Goal: Obtain resource: Download file/media

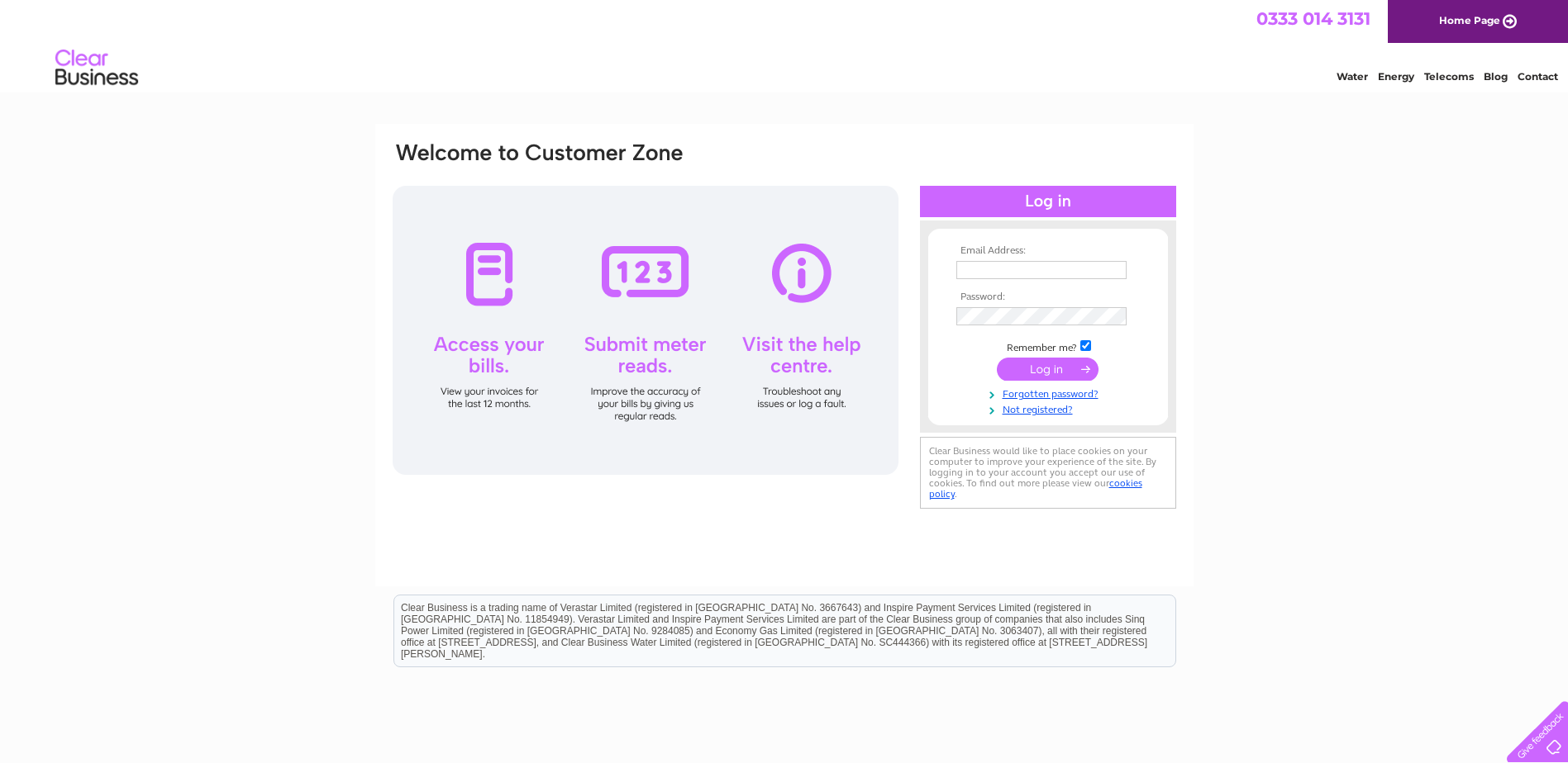
type input "[EMAIL_ADDRESS][DOMAIN_NAME]"
click at [1052, 366] on input "submit" at bounding box center [1047, 369] width 102 height 23
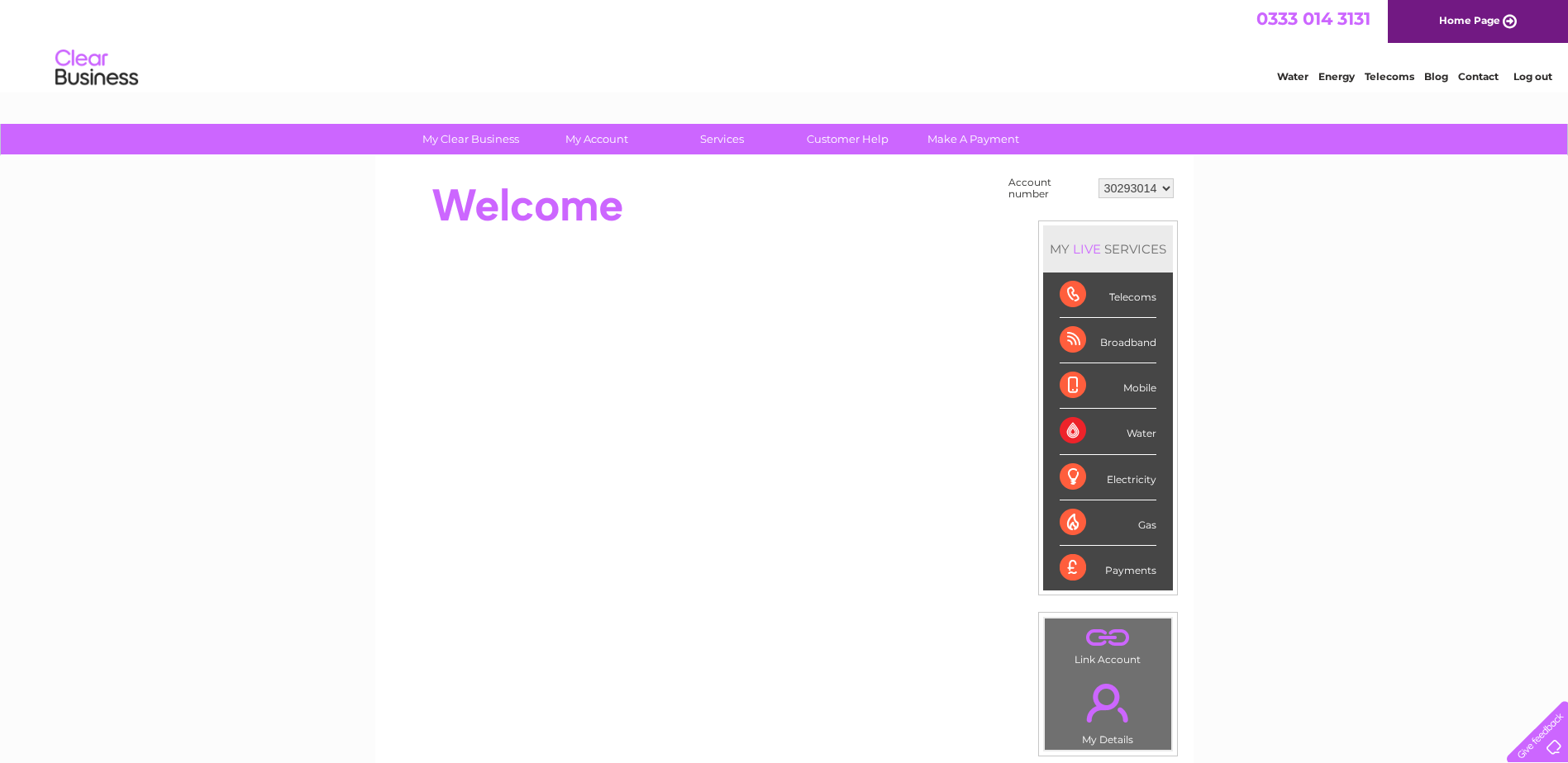
click at [1166, 187] on select "30293014 30293017 30293023 30293024 30293027 30293028 30293029 30293033 30304177" at bounding box center [1136, 189] width 75 height 20
select select "30293024"
click at [1099, 179] on select "30293014 30293017 30293023 30293024 30293027 30293028 30293029 30293033 30304177" at bounding box center [1136, 189] width 75 height 20
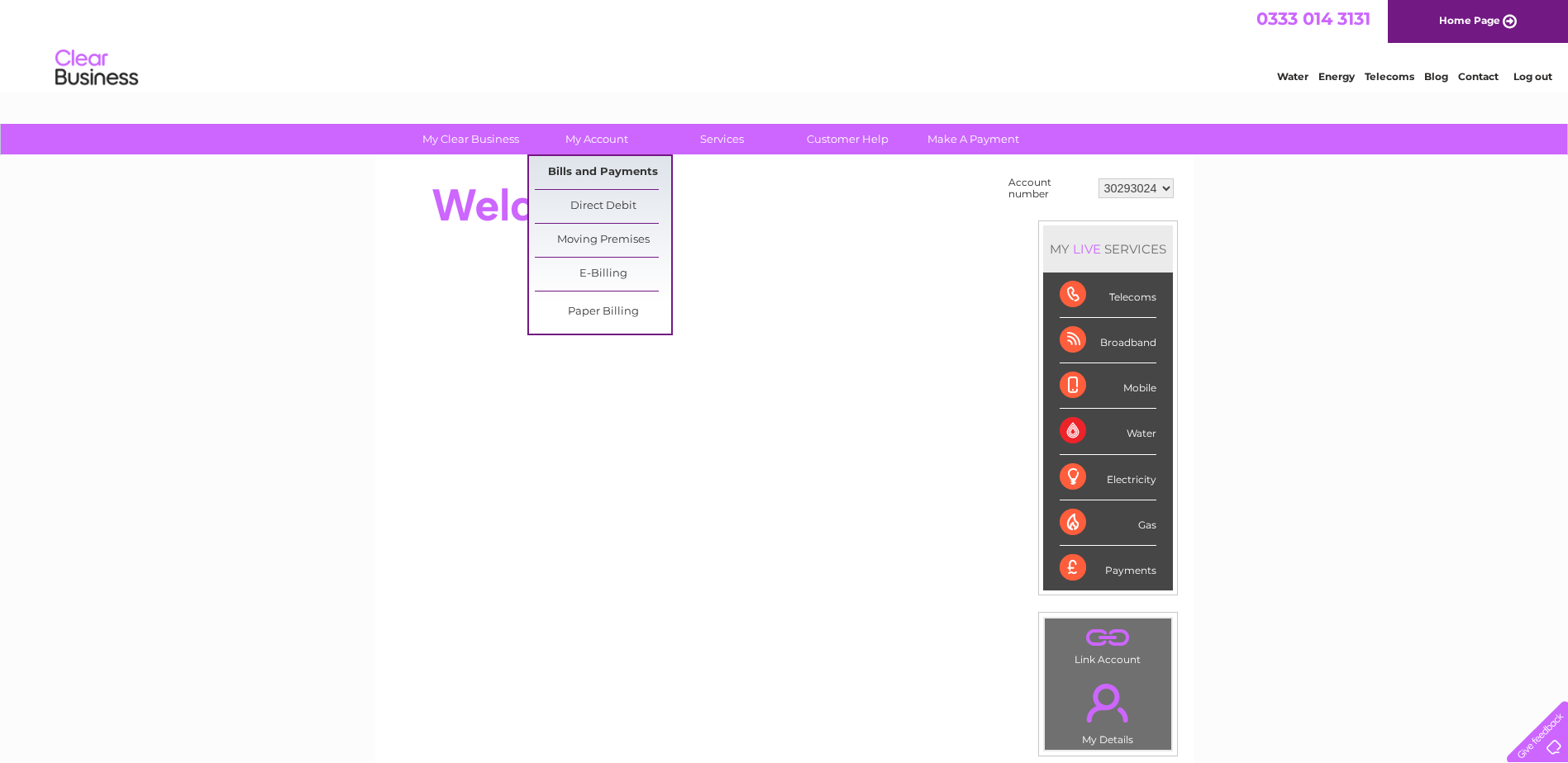
click at [598, 170] on link "Bills and Payments" at bounding box center [603, 173] width 137 height 33
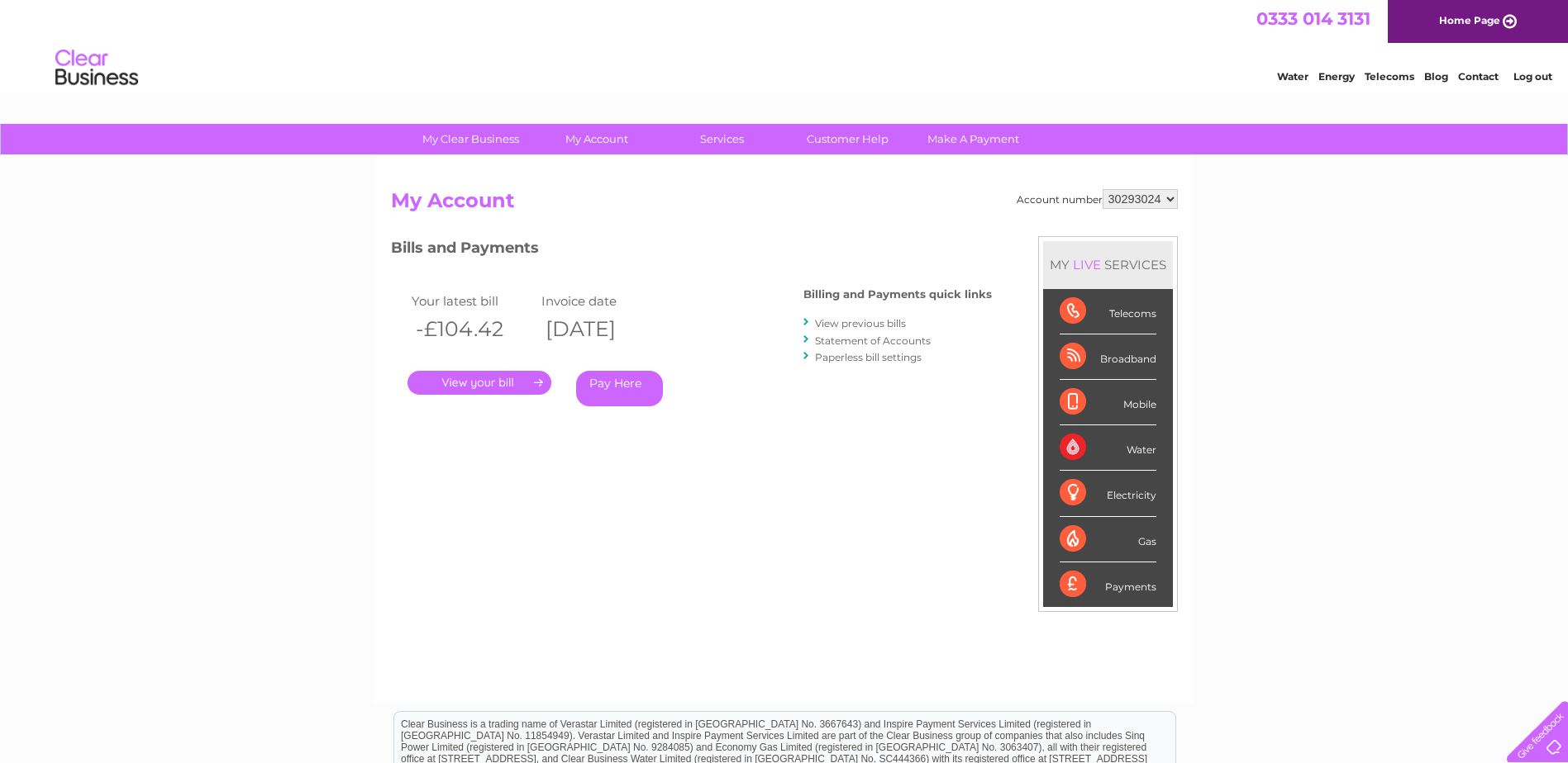
click at [858, 322] on link "View previous bills" at bounding box center [860, 323] width 91 height 12
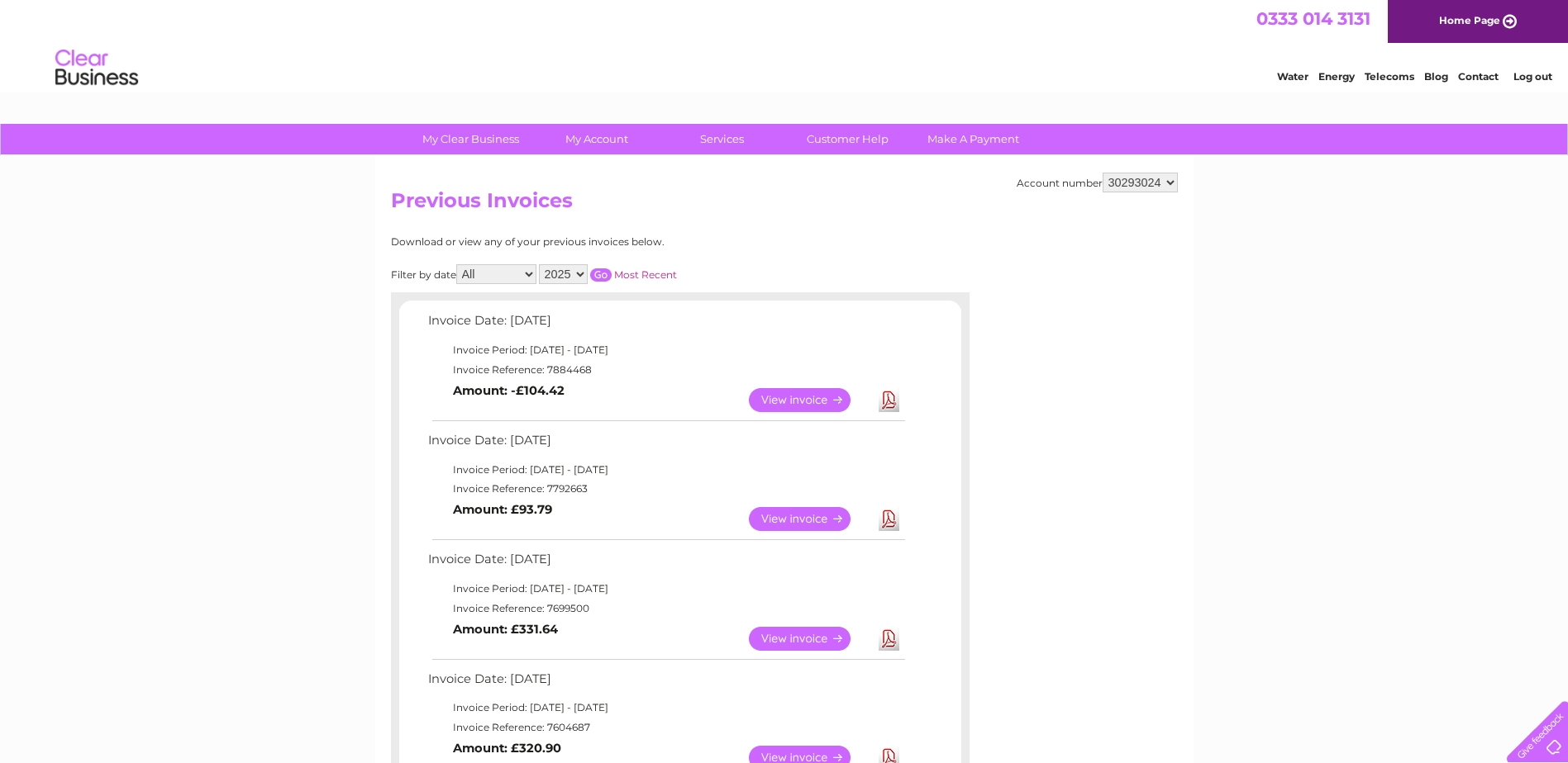
click at [797, 520] on link "View" at bounding box center [809, 519] width 122 height 24
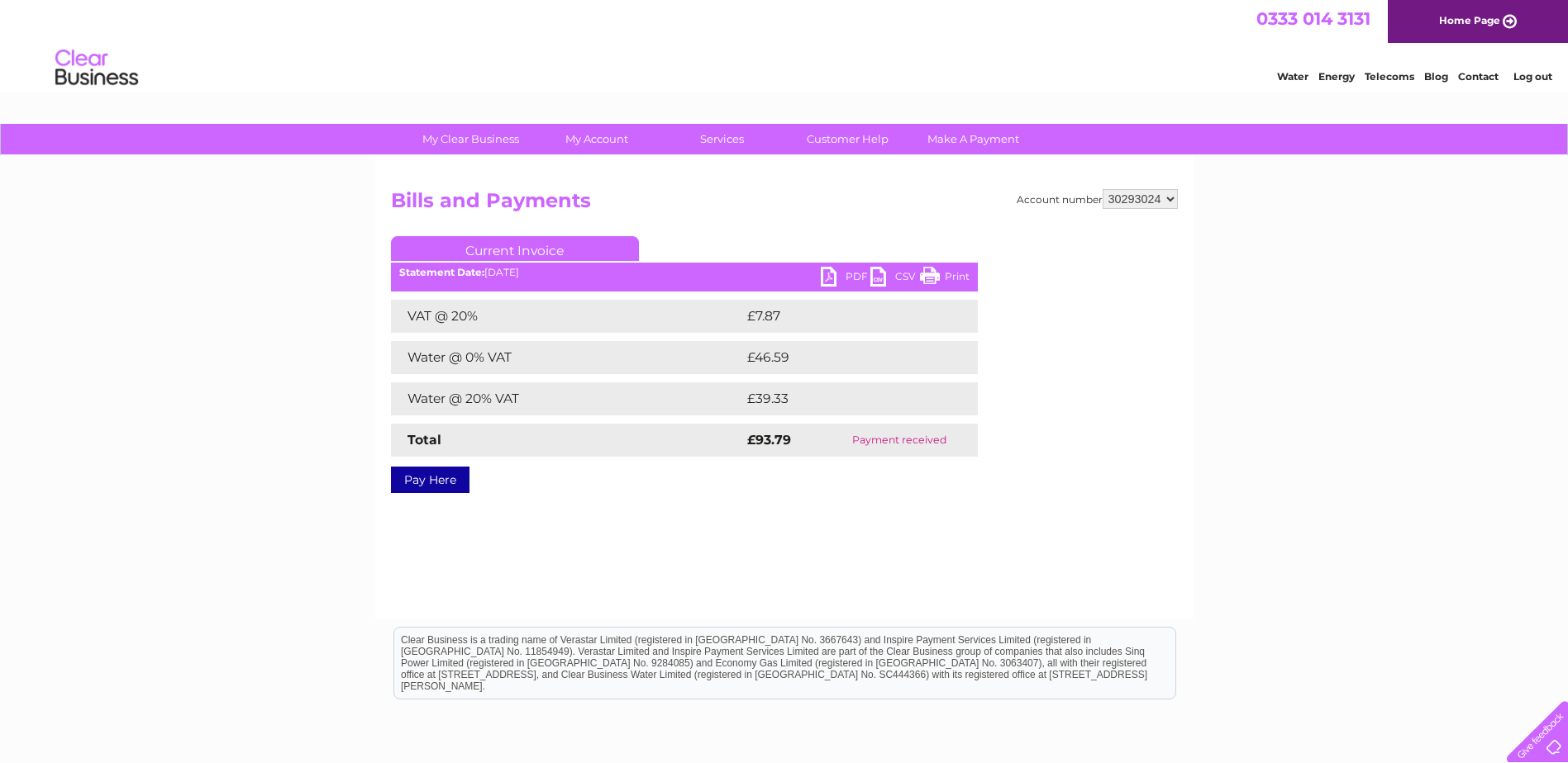
click at [828, 277] on link "PDF" at bounding box center [845, 278] width 50 height 24
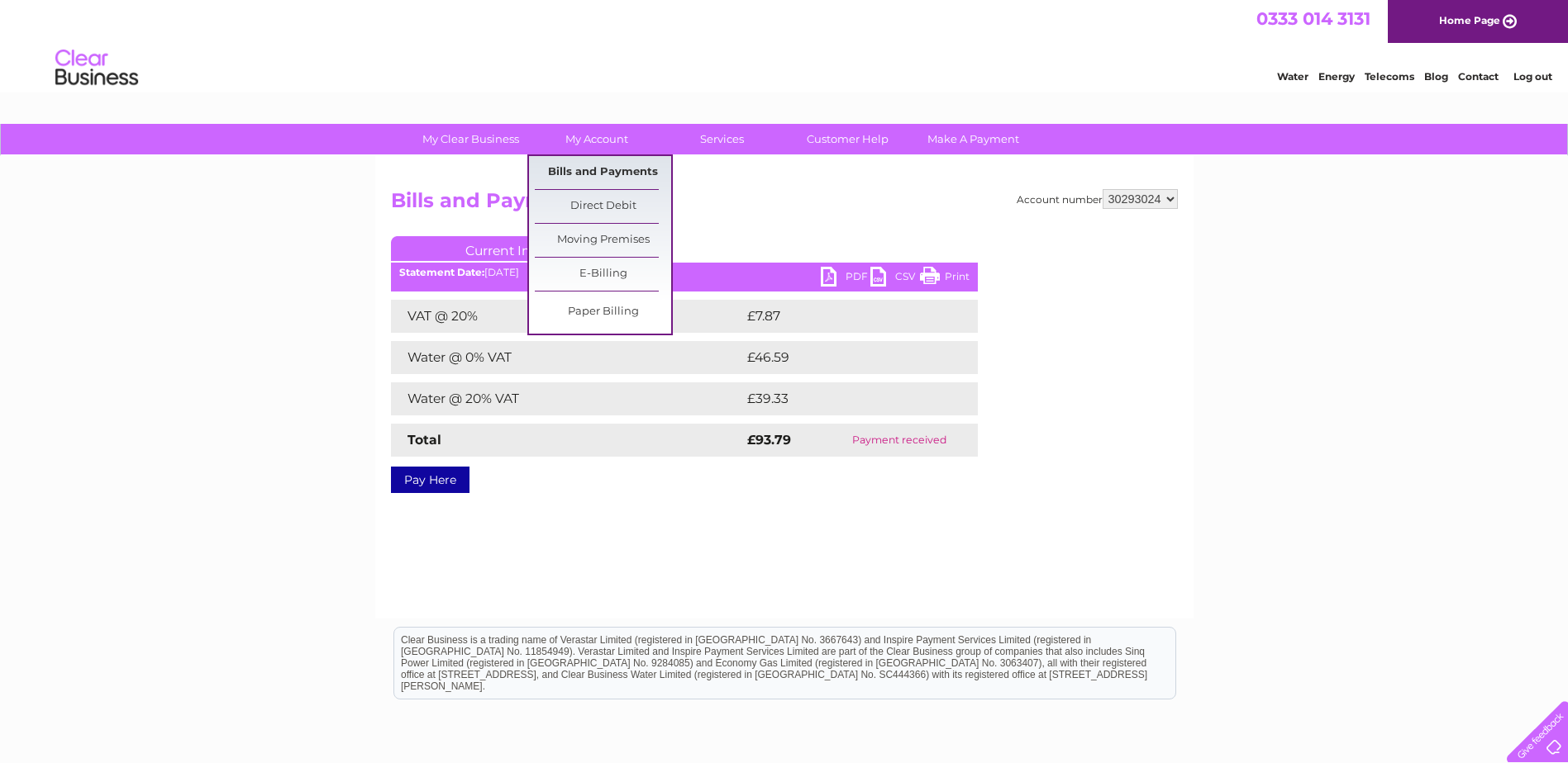
click at [603, 170] on link "Bills and Payments" at bounding box center [603, 173] width 137 height 33
click at [617, 166] on link "Bills and Payments" at bounding box center [603, 173] width 137 height 33
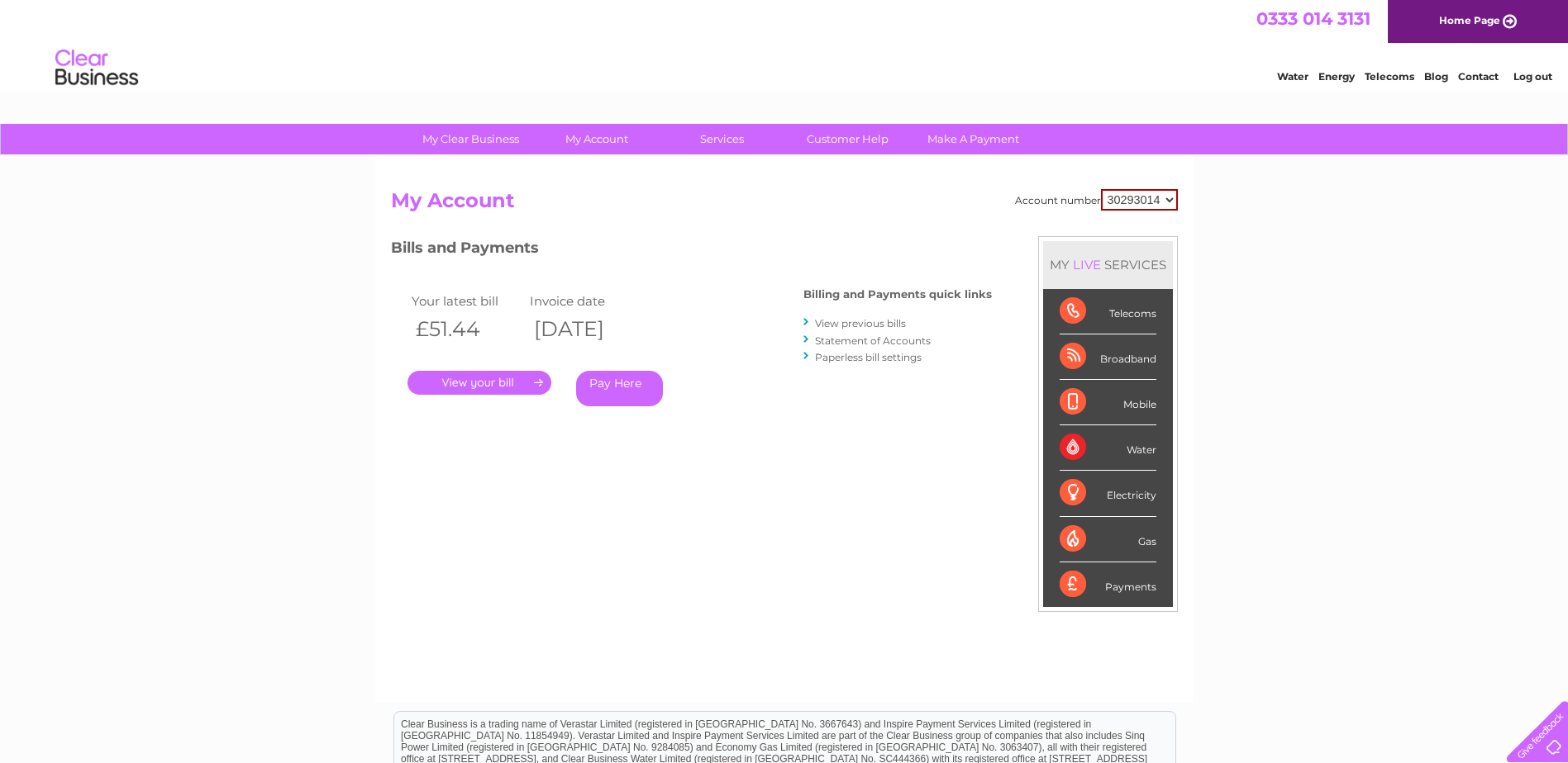
click at [857, 321] on link "View previous bills" at bounding box center [860, 323] width 91 height 12
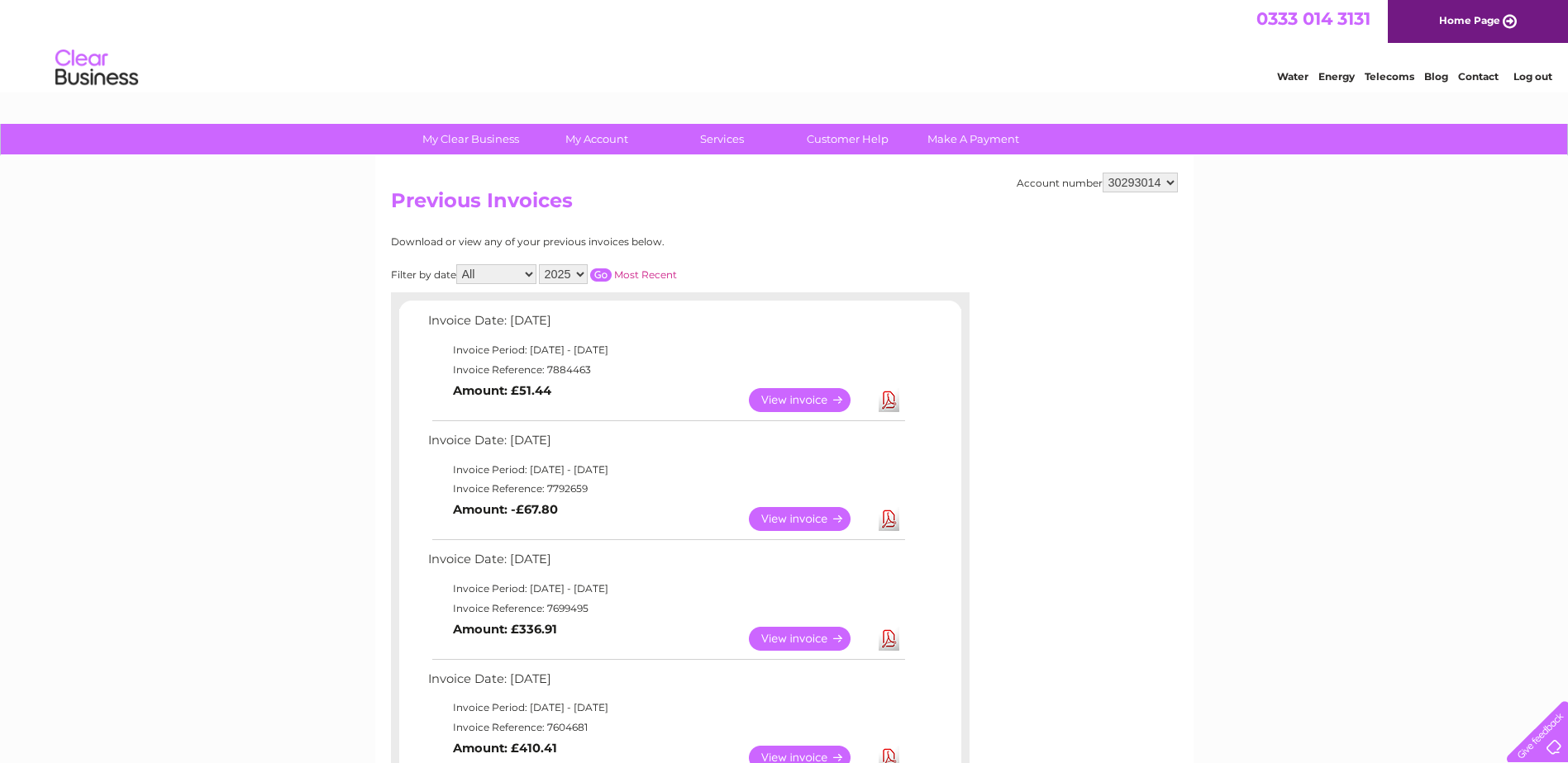
click at [1171, 181] on select "30293014 30293017 30293023 30293024 30293027 30293028 30293029 30293033 30304177" at bounding box center [1140, 183] width 75 height 20
select select "30293024"
click at [1103, 173] on select "30293014 30293017 30293023 30293024 30293027 30293028 30293029 30293033 30304177" at bounding box center [1140, 183] width 75 height 20
click at [803, 638] on link "View" at bounding box center [809, 639] width 122 height 24
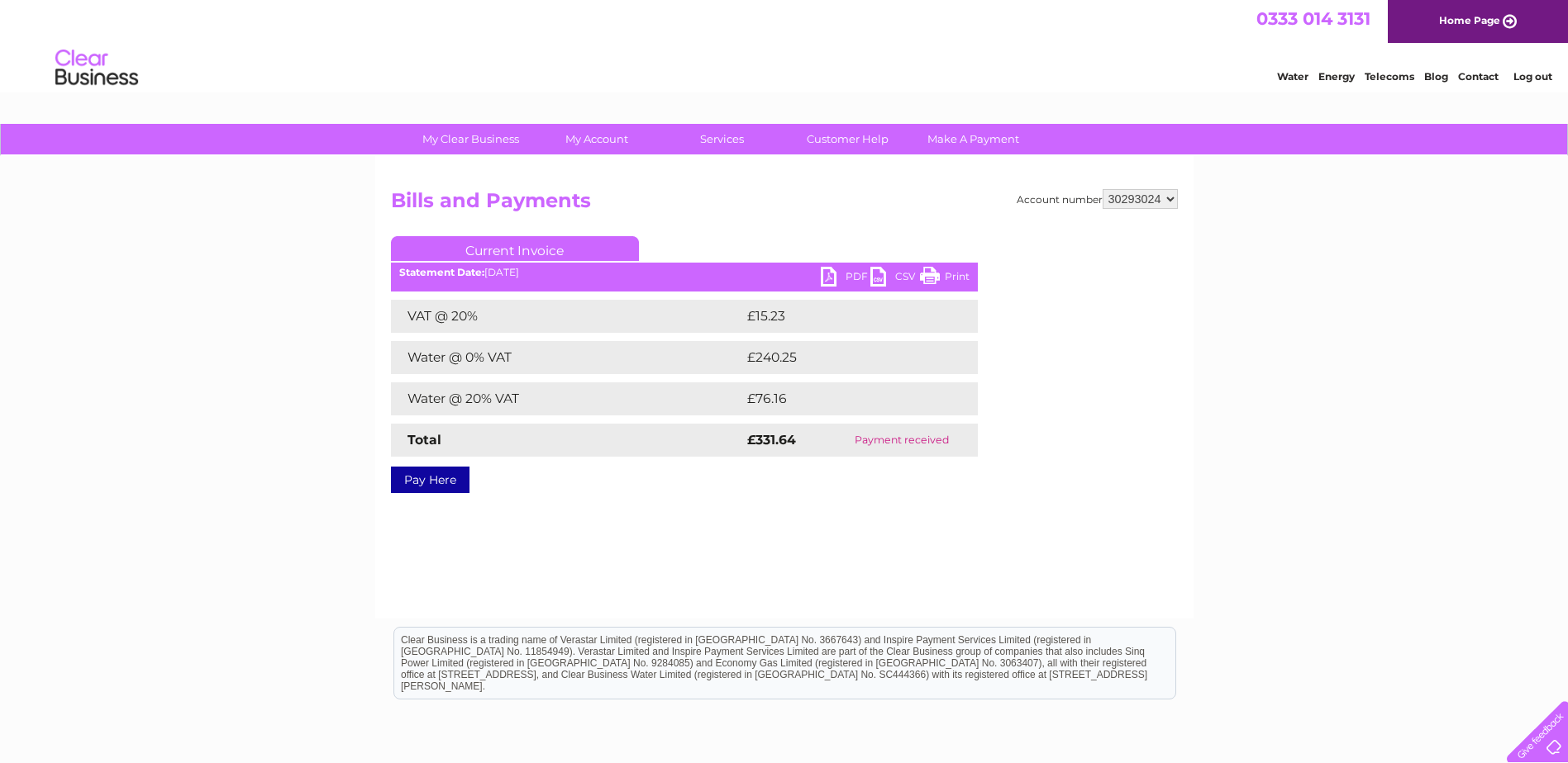
click at [830, 271] on link "PDF" at bounding box center [845, 278] width 50 height 24
